Goal: Task Accomplishment & Management: Manage account settings

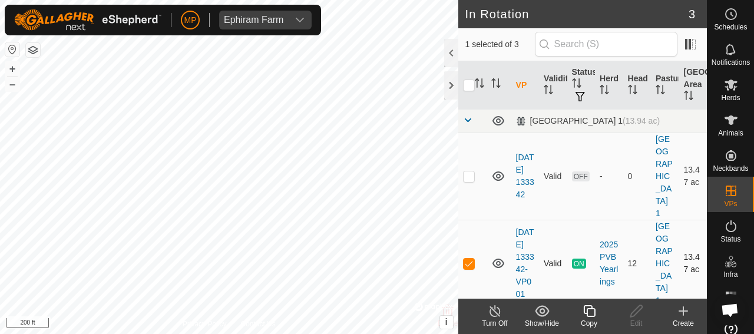
click at [467, 259] on p-checkbox at bounding box center [469, 263] width 12 height 9
checkbox input "false"
click at [14, 67] on button "+" at bounding box center [12, 69] width 14 height 14
click at [12, 85] on button "–" at bounding box center [12, 84] width 14 height 14
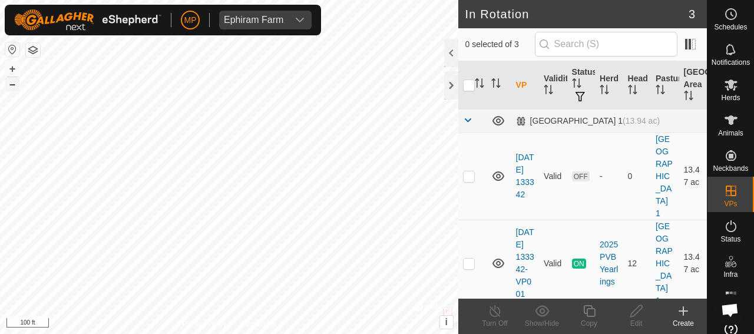
click at [12, 85] on button "–" at bounding box center [12, 84] width 14 height 14
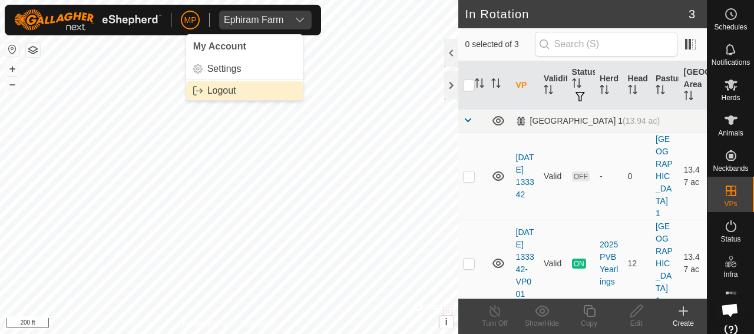
click at [210, 92] on link "Logout" at bounding box center [244, 90] width 117 height 19
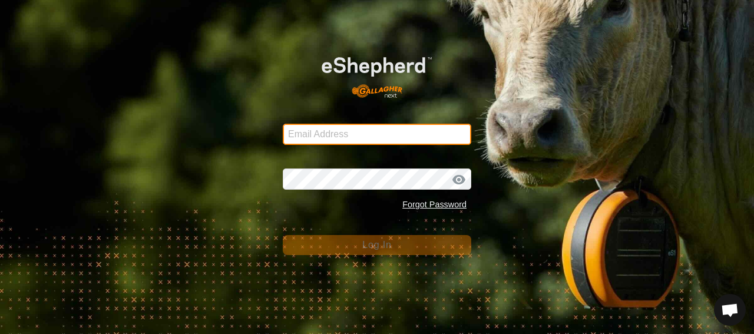
type input "[PERSON_NAME][EMAIL_ADDRESS][PERSON_NAME][DOMAIN_NAME]"
